Goal: Entertainment & Leisure: Browse casually

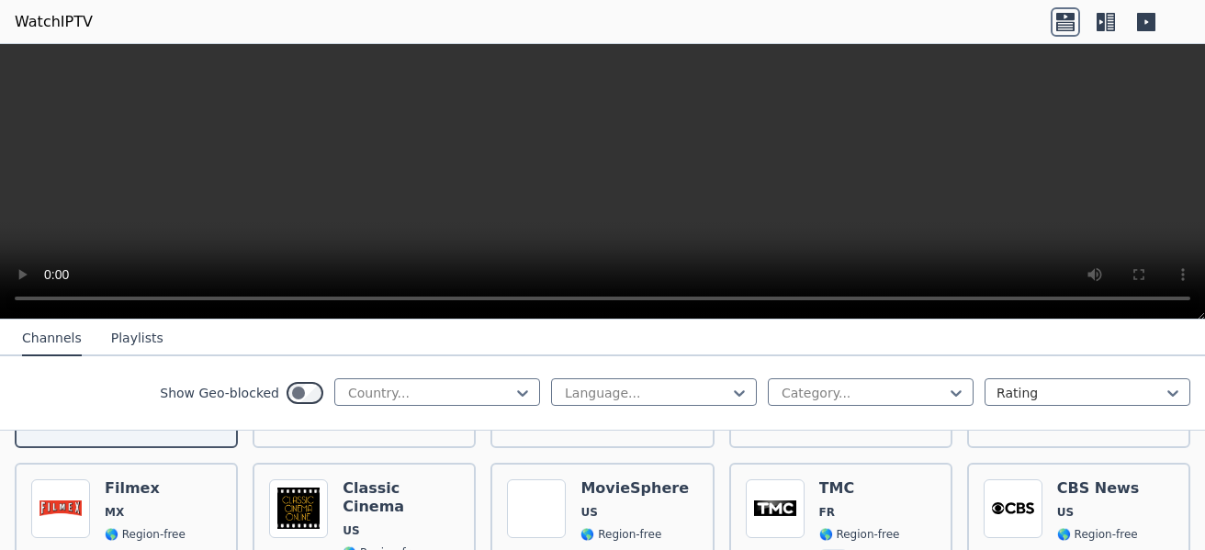
scroll to position [220, 0]
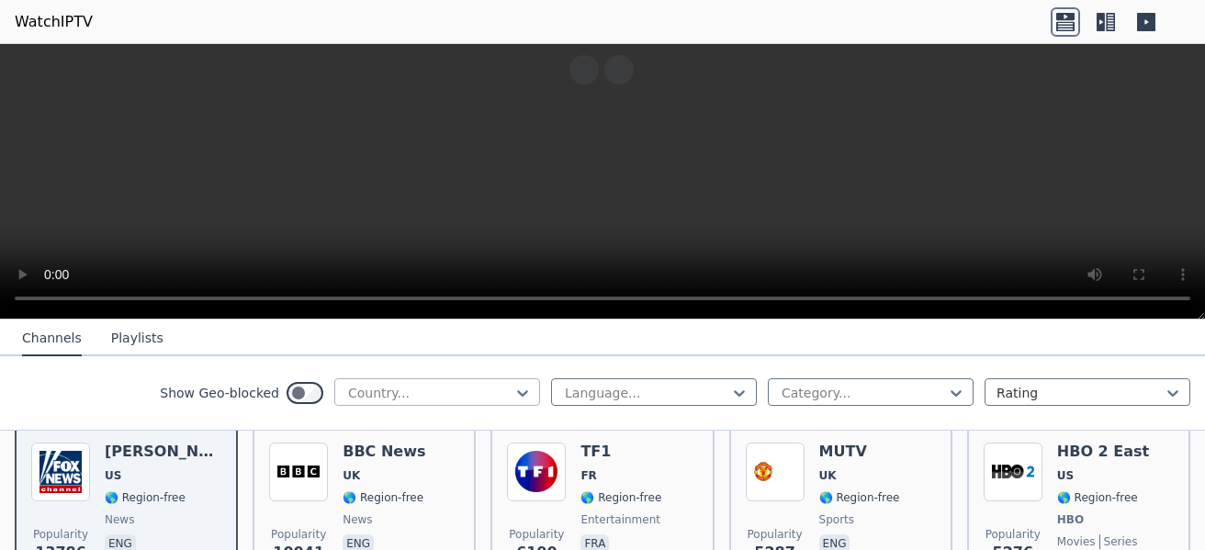
click at [453, 387] on div at bounding box center [429, 393] width 167 height 18
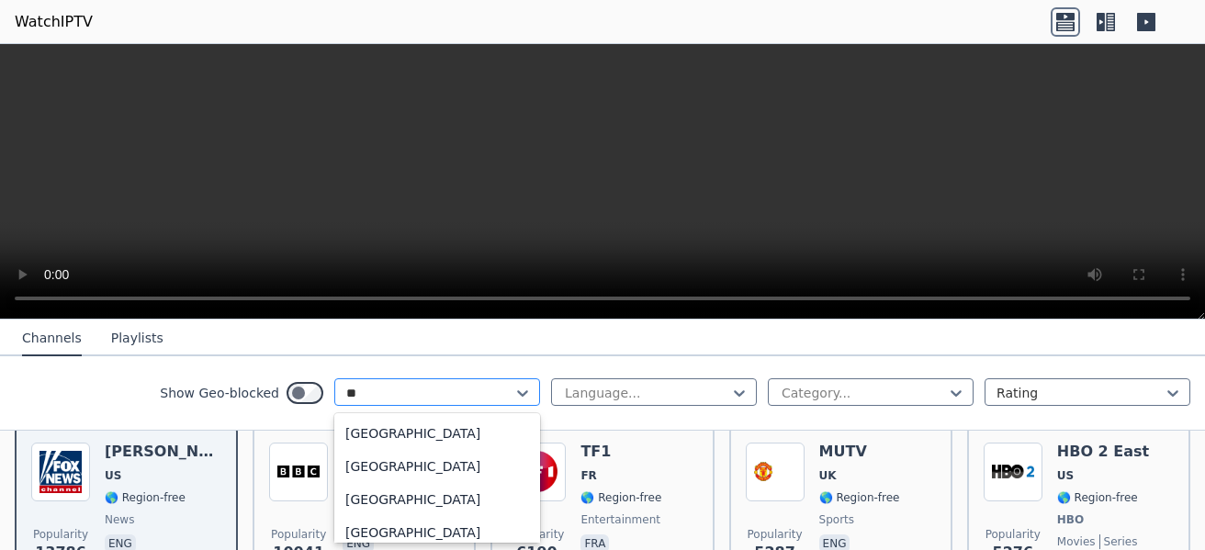
type input "***"
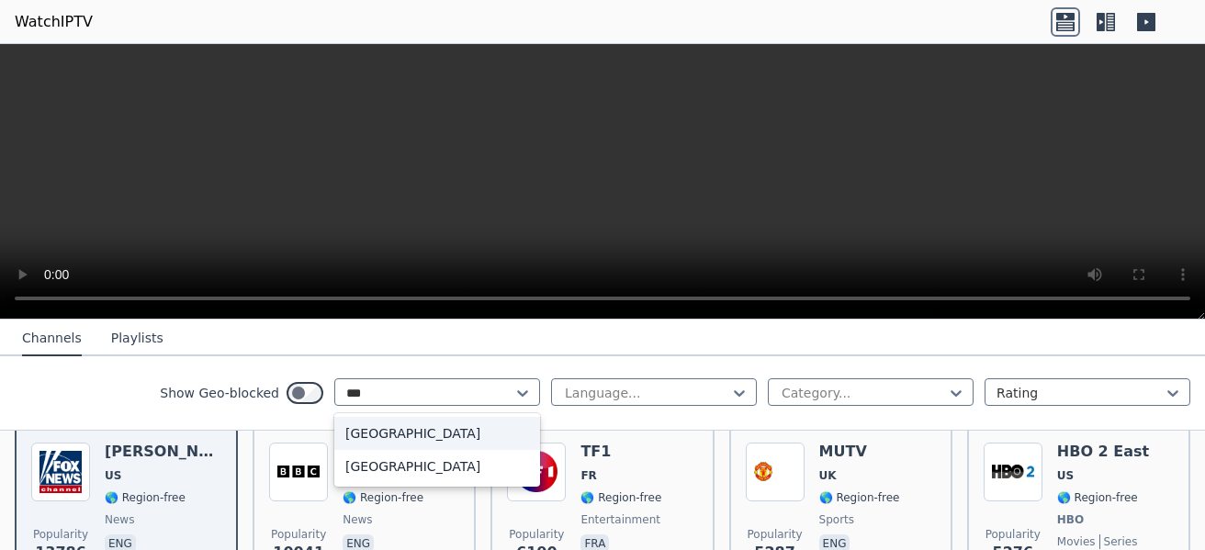
click at [404, 438] on div "[GEOGRAPHIC_DATA]" at bounding box center [437, 433] width 206 height 33
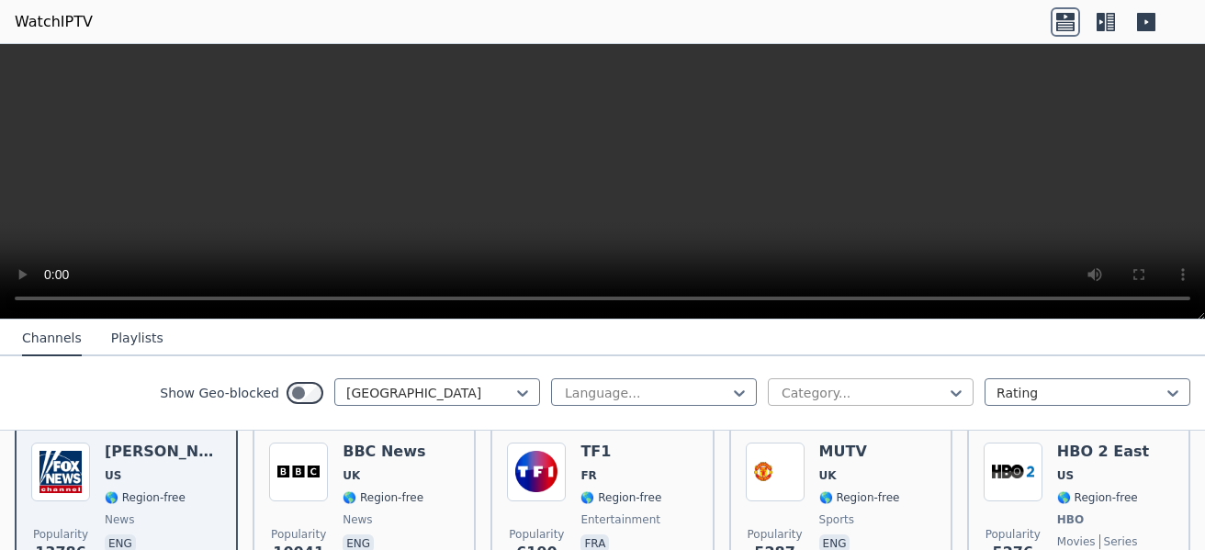
click at [821, 384] on div at bounding box center [863, 393] width 167 height 18
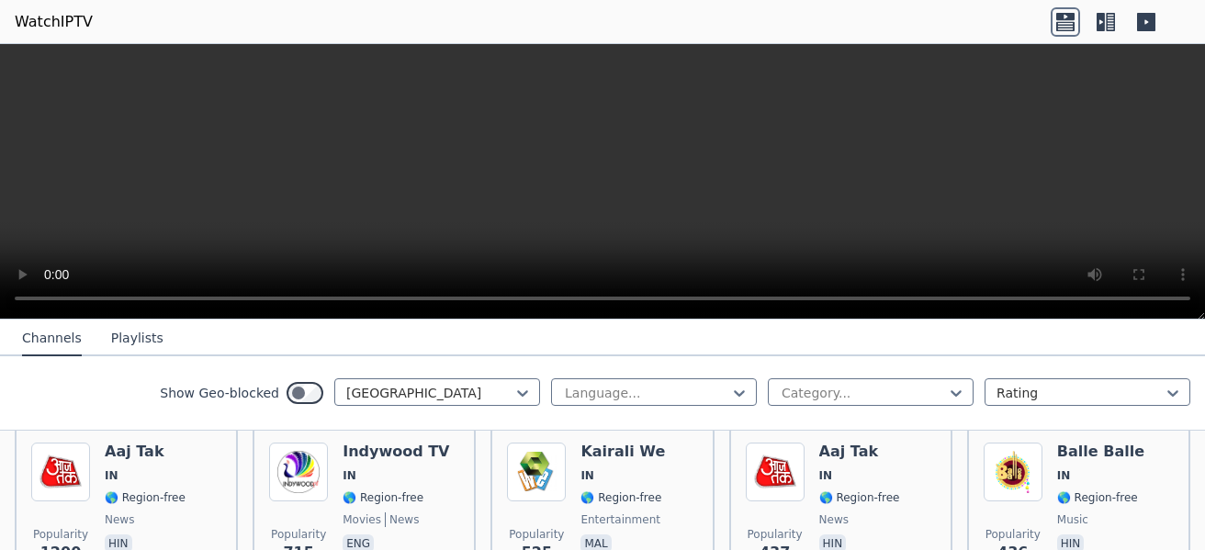
click at [608, 341] on nav "Channels Playlists" at bounding box center [602, 338] width 1205 height 37
click at [287, 353] on nav "Channels Playlists" at bounding box center [602, 338] width 1205 height 37
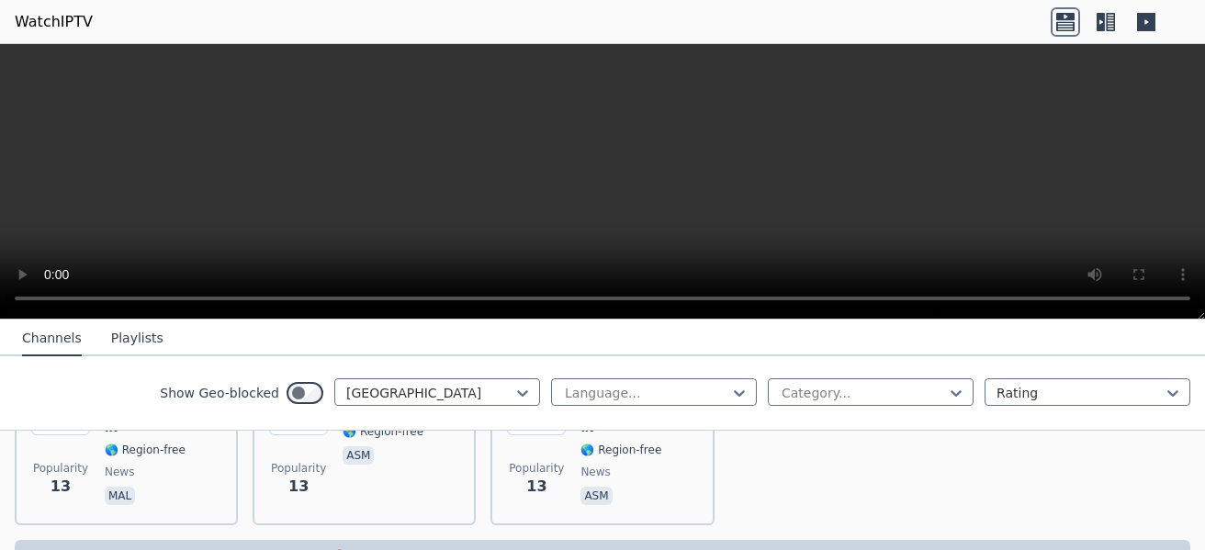
scroll to position [4736, 0]
